Goal: Find contact information: Find contact information

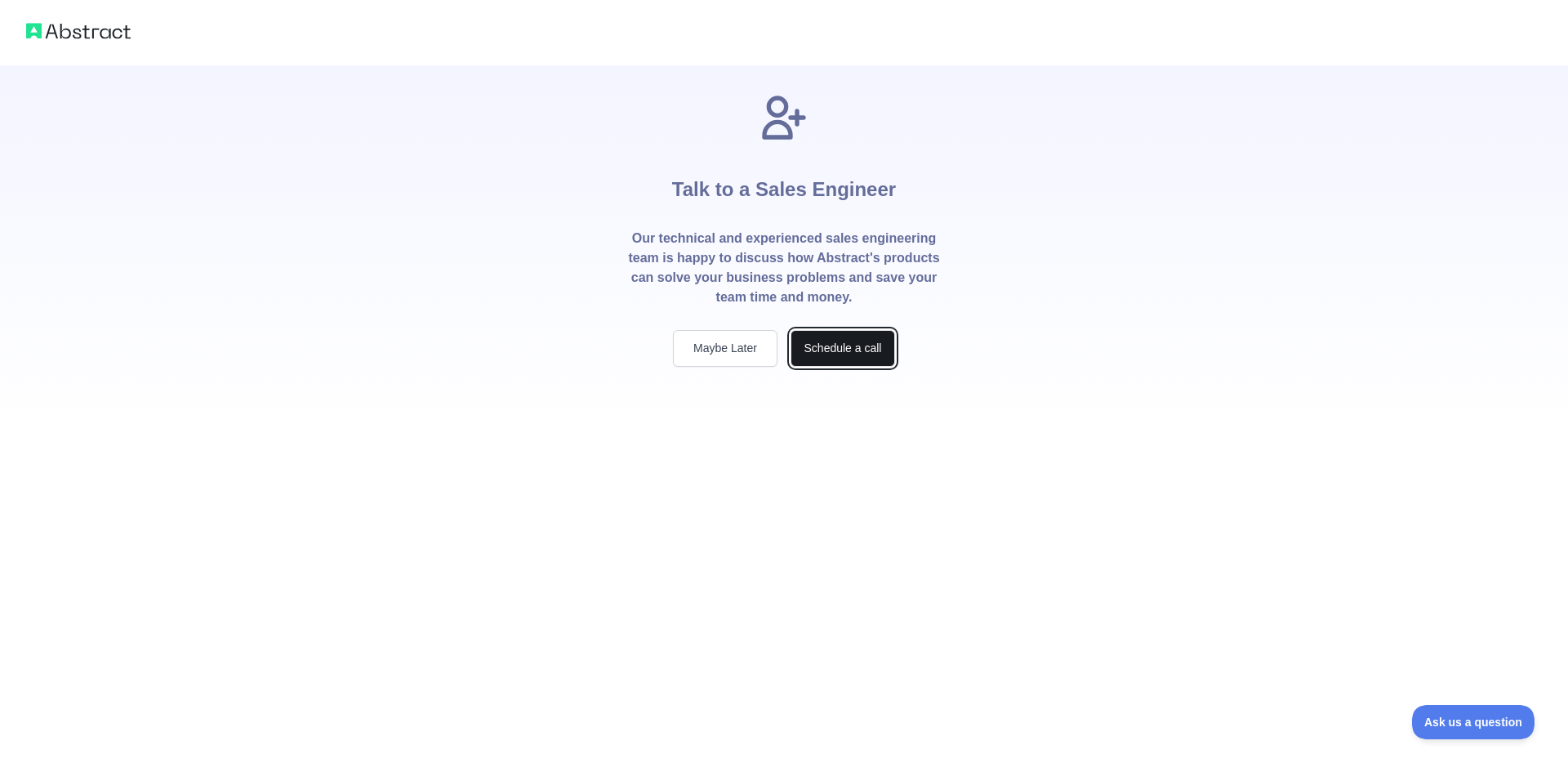
click at [860, 355] on button "Schedule a call" at bounding box center [843, 349] width 104 height 36
